Goal: Task Accomplishment & Management: Manage account settings

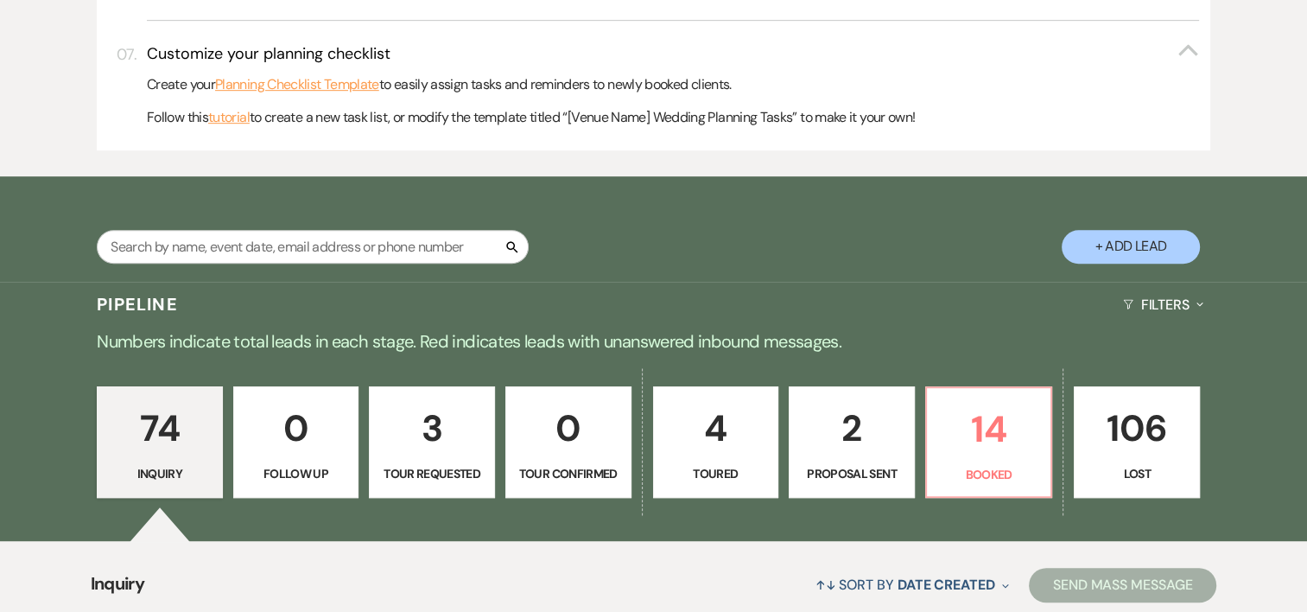
scroll to position [1057, 0]
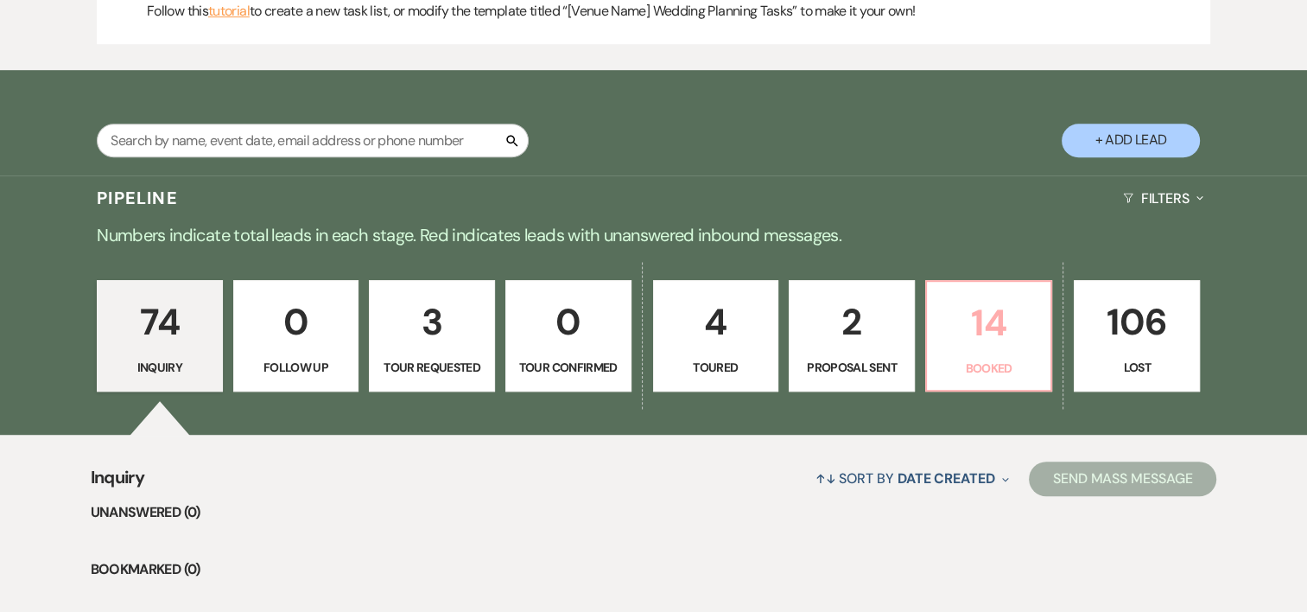
click at [1033, 359] on p "Booked" at bounding box center [990, 368] width 104 height 19
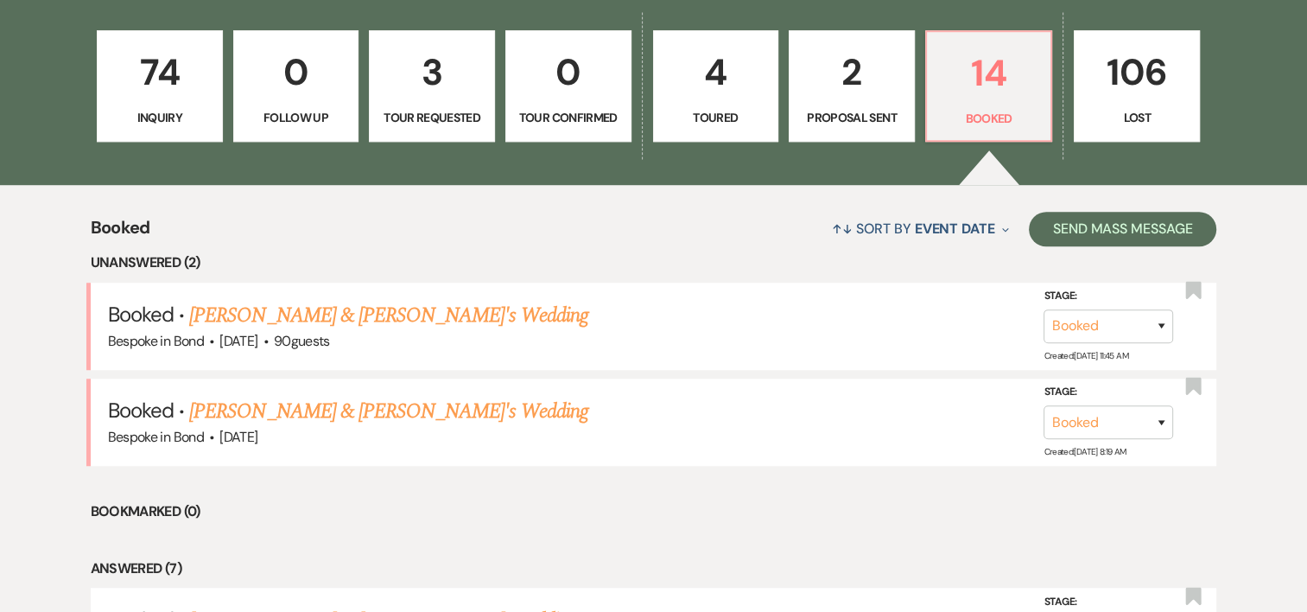
scroll to position [1313, 0]
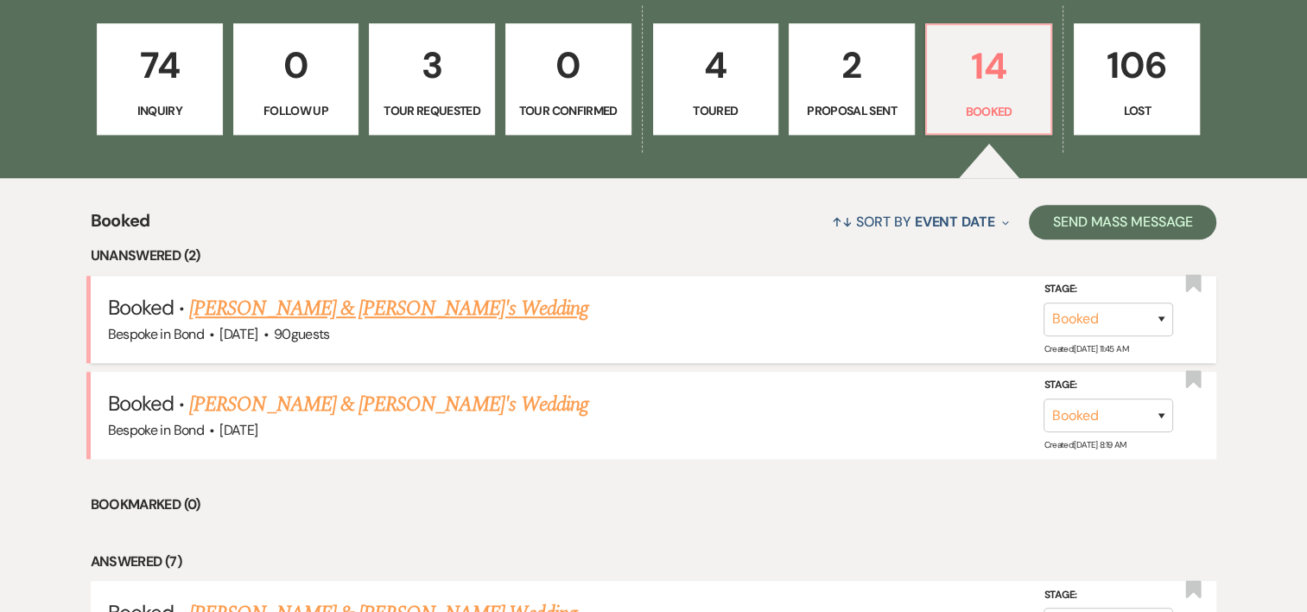
click at [423, 308] on link "[PERSON_NAME] & [PERSON_NAME]'s Wedding" at bounding box center [388, 308] width 399 height 31
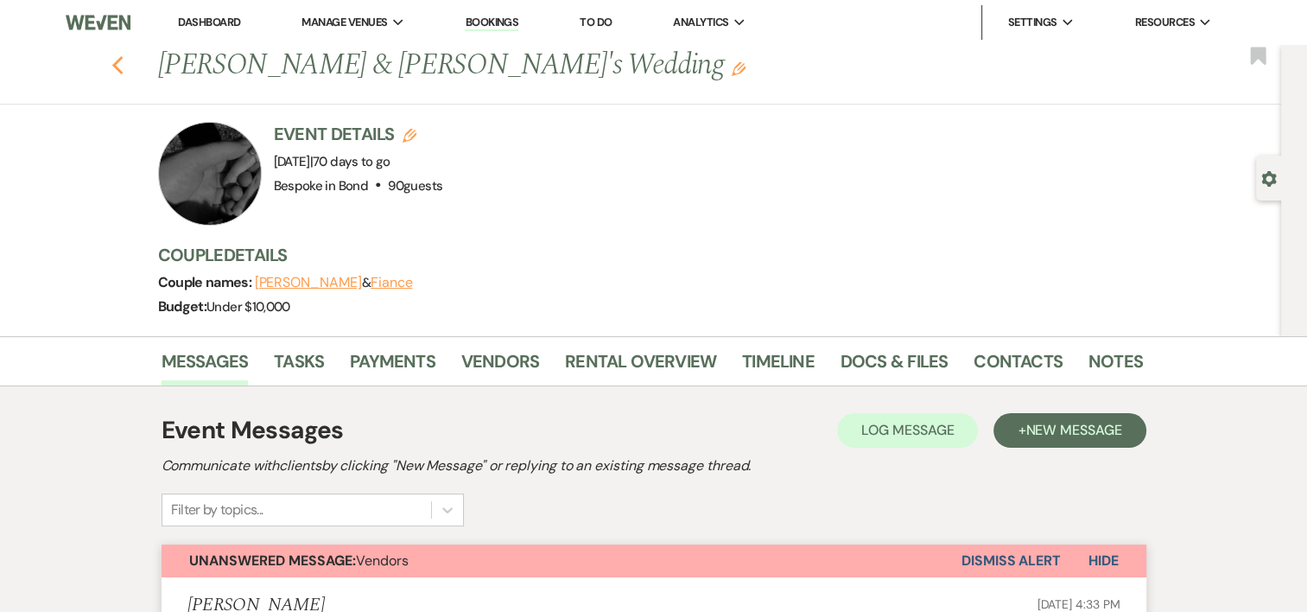
click at [124, 65] on icon "Previous" at bounding box center [117, 65] width 13 height 21
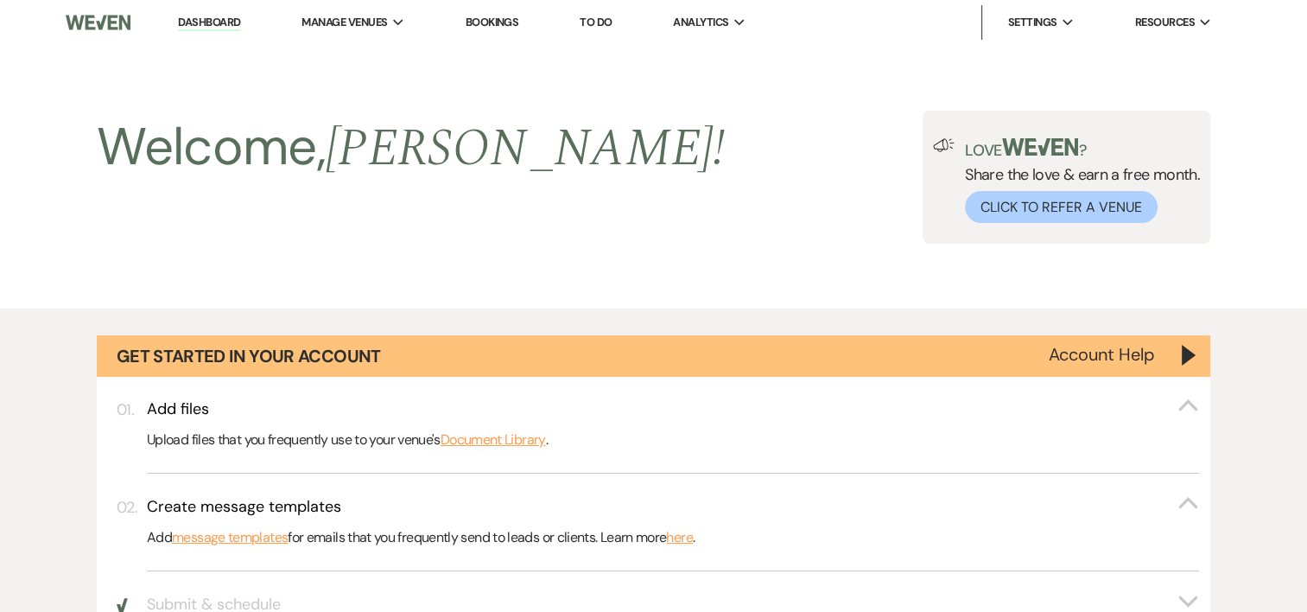
scroll to position [1313, 0]
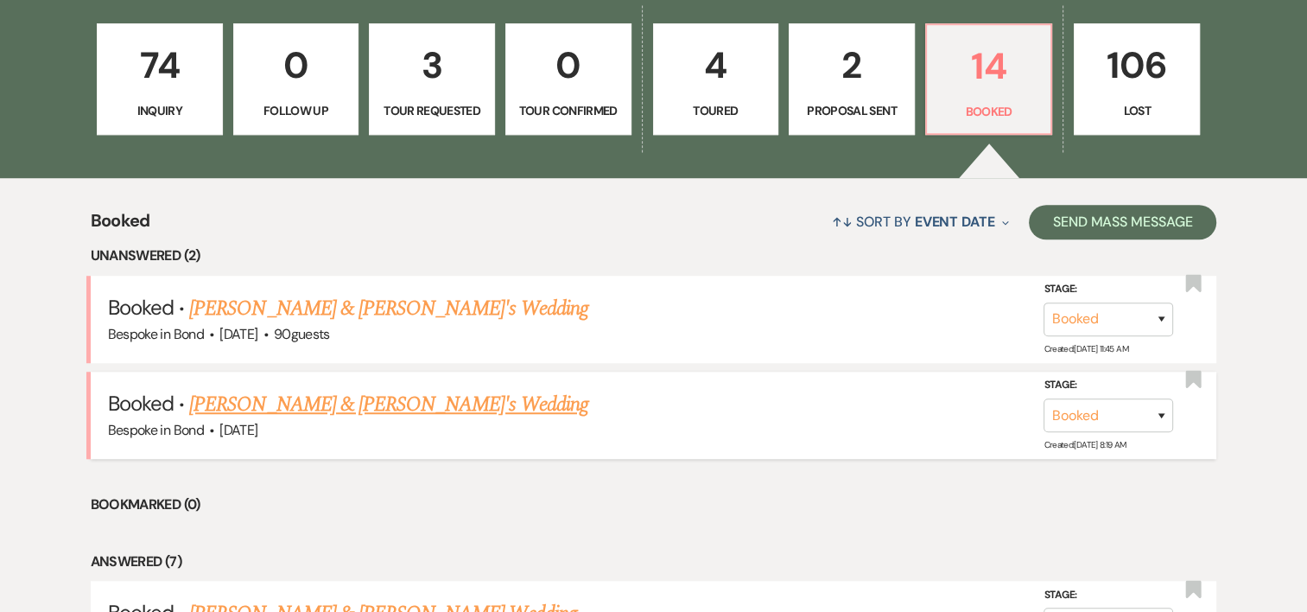
click at [254, 405] on link "[PERSON_NAME] & [PERSON_NAME]'s Wedding" at bounding box center [388, 404] width 399 height 31
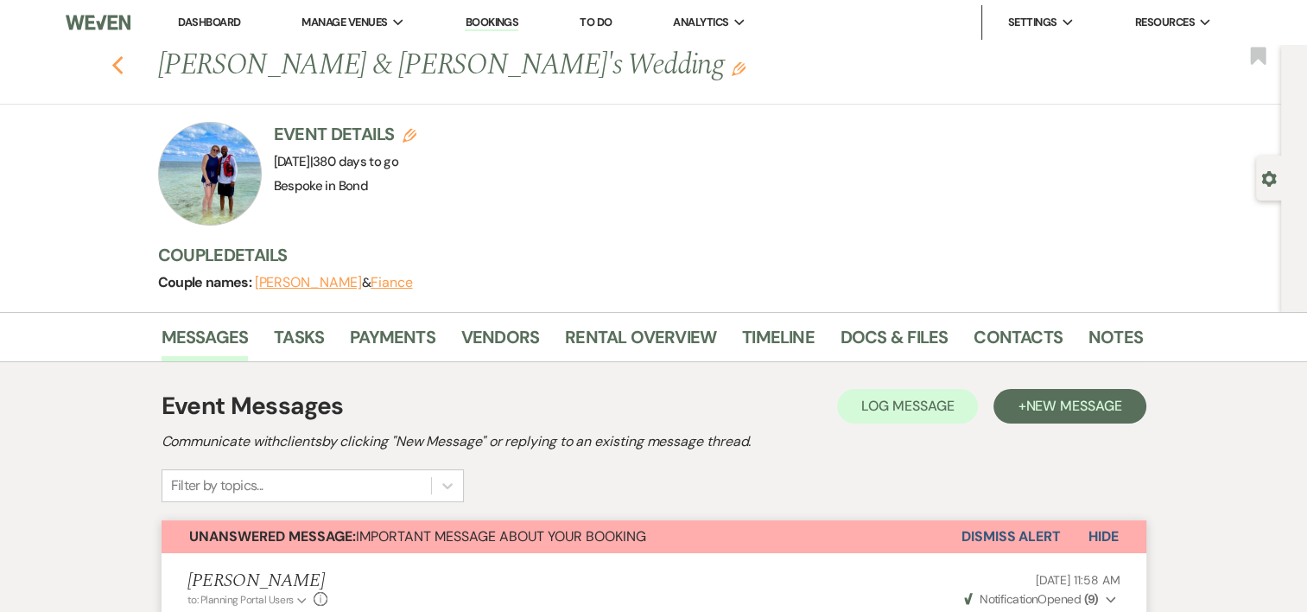
click at [124, 73] on icon "Previous" at bounding box center [117, 65] width 13 height 21
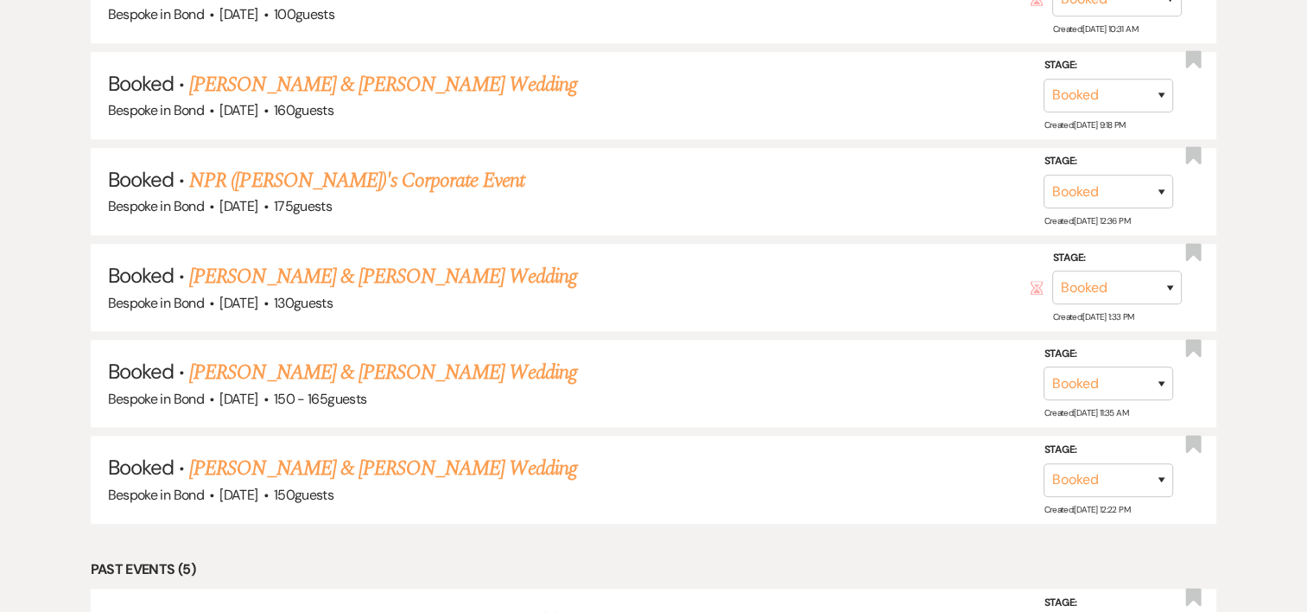
scroll to position [2039, 0]
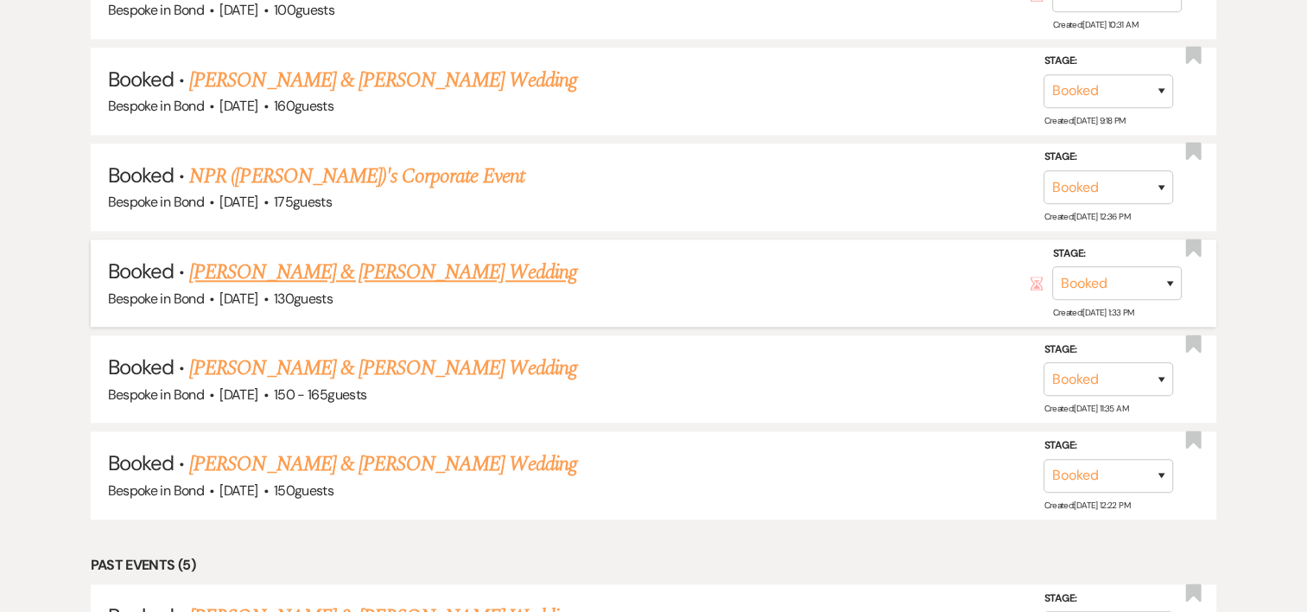
click at [430, 276] on link "[PERSON_NAME] & [PERSON_NAME] Wedding" at bounding box center [382, 272] width 387 height 31
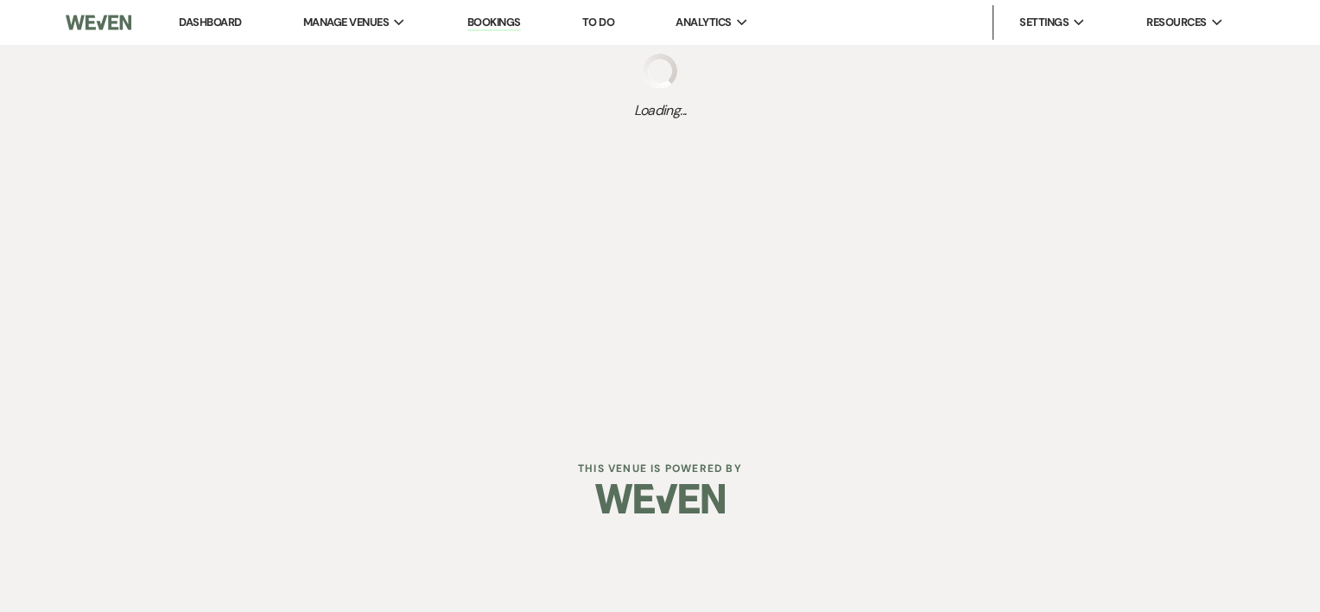
select select "3"
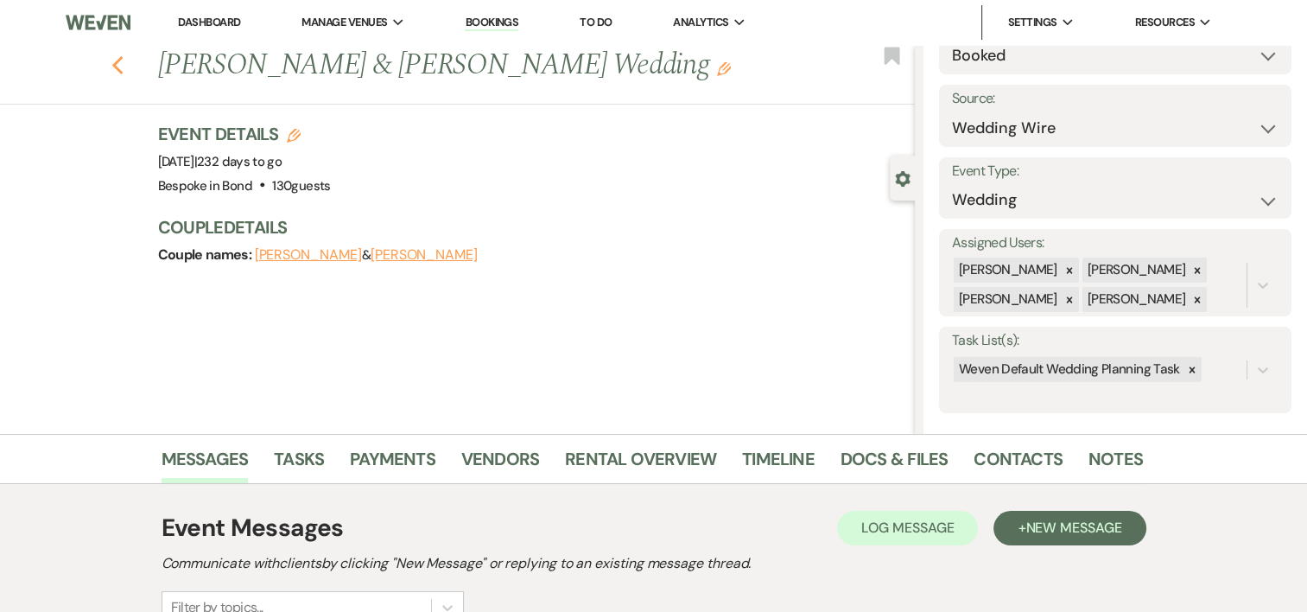
click at [123, 70] on icon "Previous" at bounding box center [117, 65] width 13 height 21
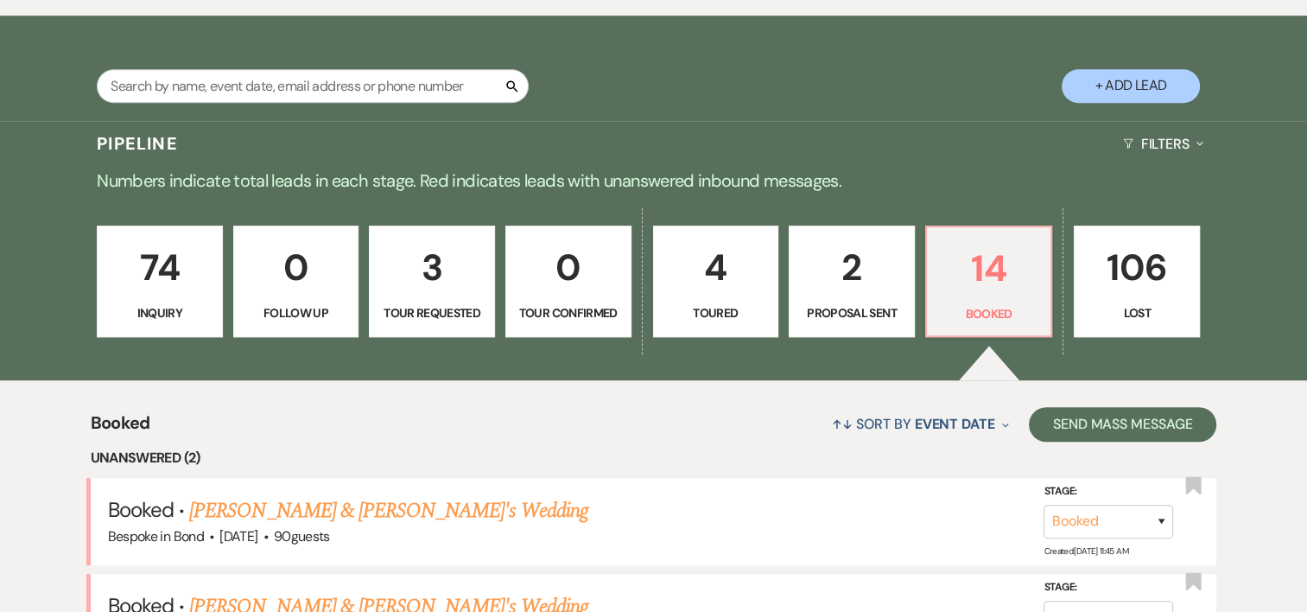
scroll to position [1089, 0]
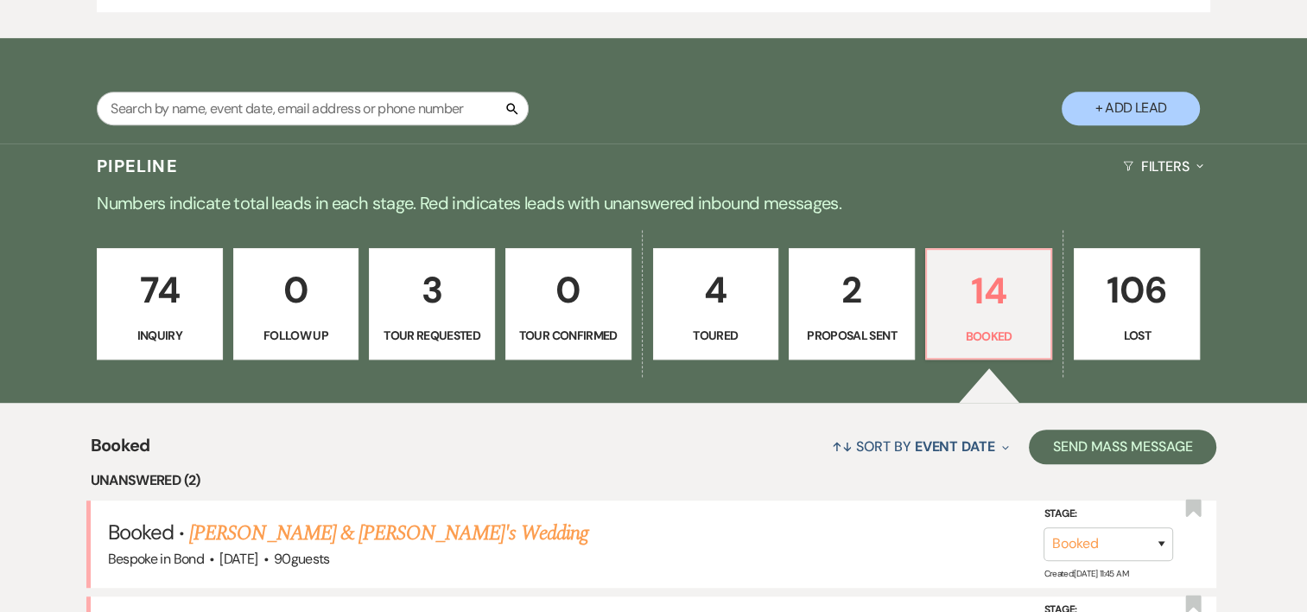
click at [482, 315] on p "3" at bounding box center [432, 290] width 104 height 58
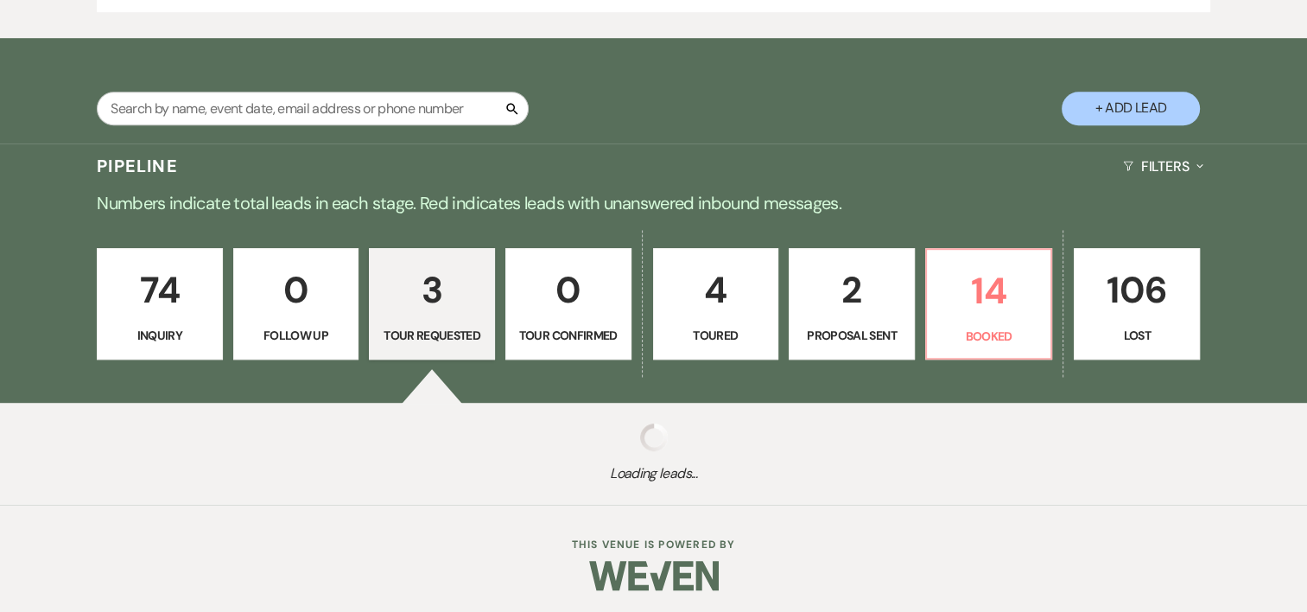
select select "2"
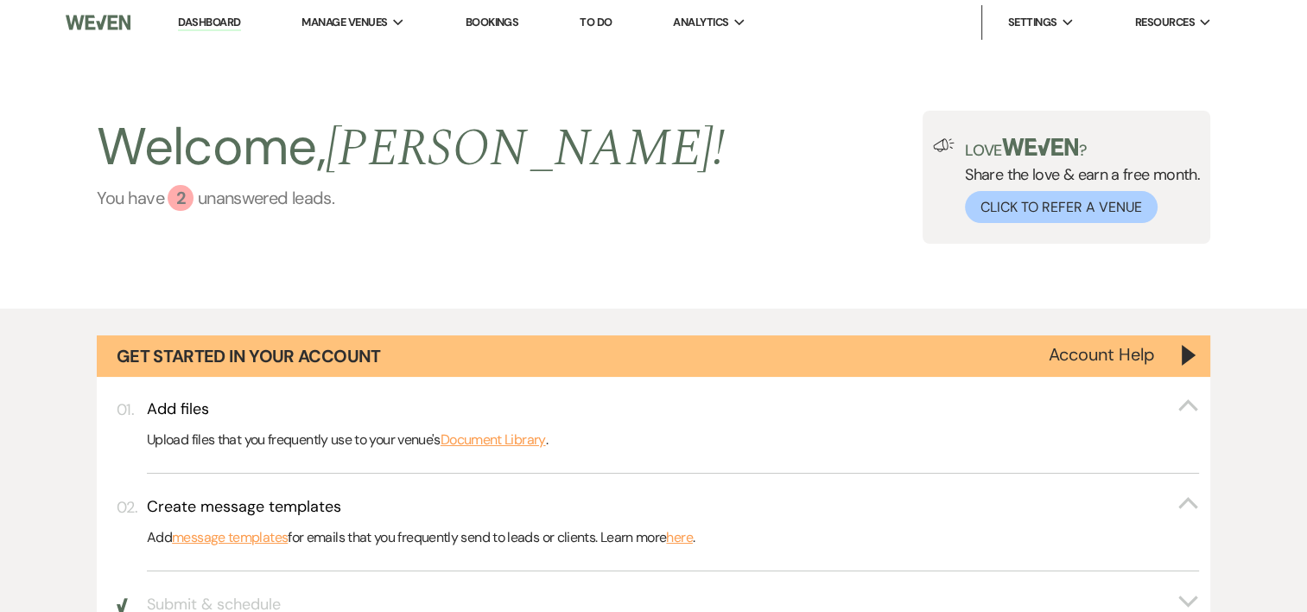
click at [190, 194] on div "2" at bounding box center [181, 198] width 26 height 26
